Goal: Information Seeking & Learning: Learn about a topic

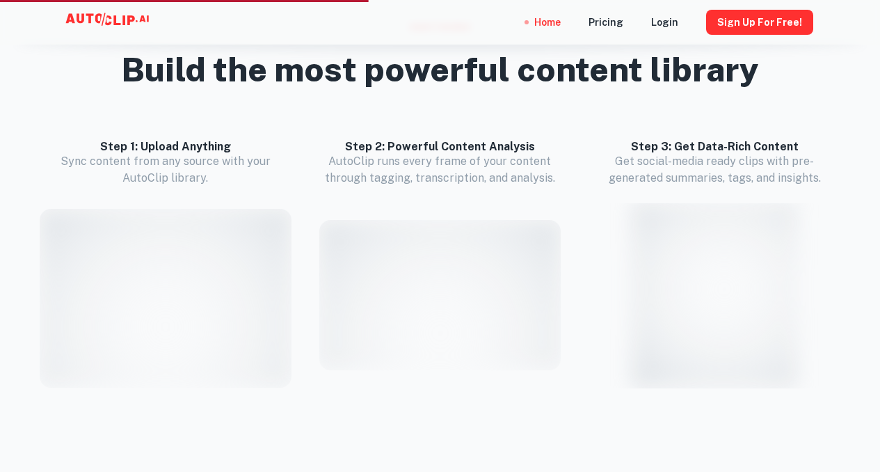
scroll to position [1278, 0]
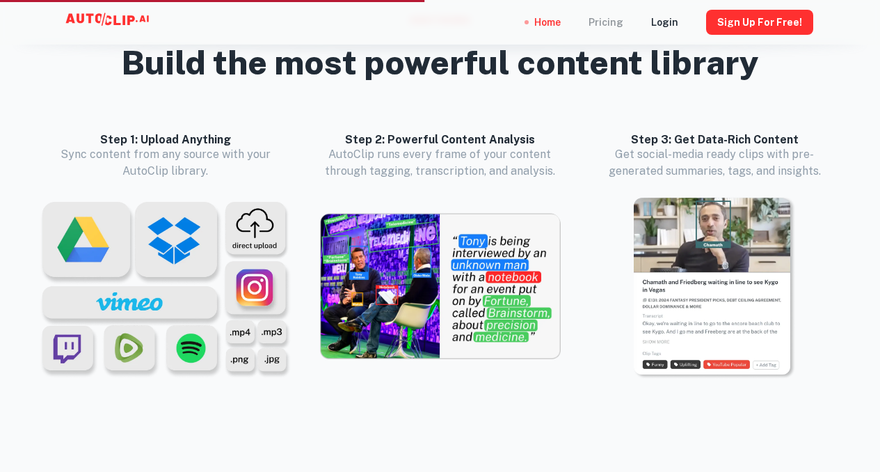
click at [612, 22] on div "Pricing" at bounding box center [606, 22] width 35 height 45
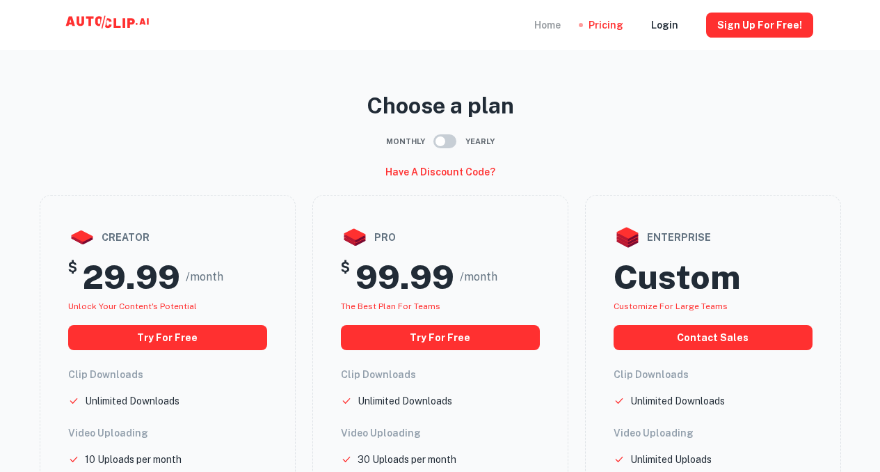
click at [555, 24] on div "Home" at bounding box center [547, 25] width 26 height 50
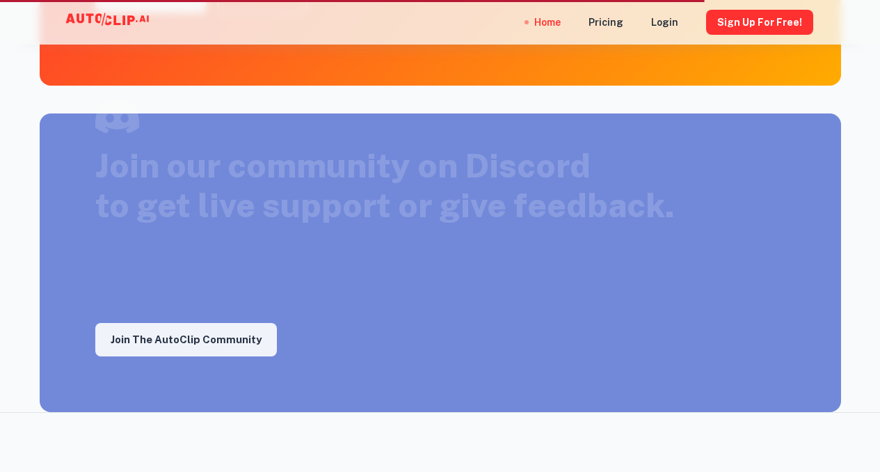
scroll to position [2360, 0]
